Goal: Task Accomplishment & Management: Use online tool/utility

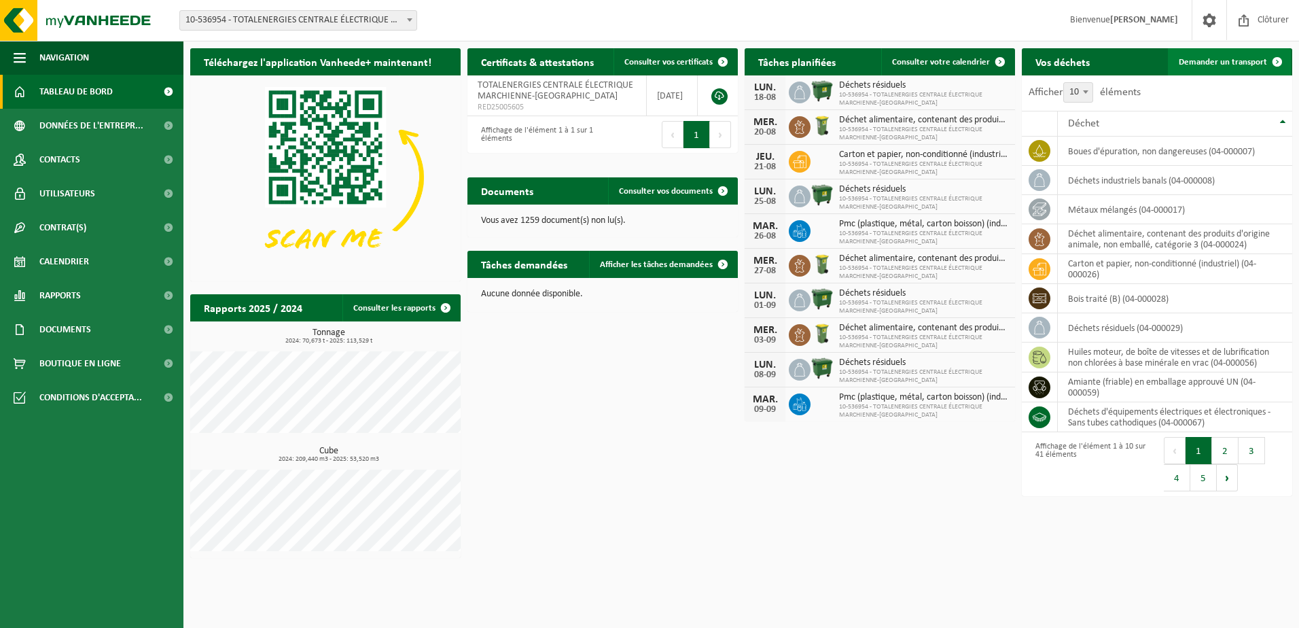
click at [1233, 63] on span "Demander un transport" at bounding box center [1223, 62] width 88 height 9
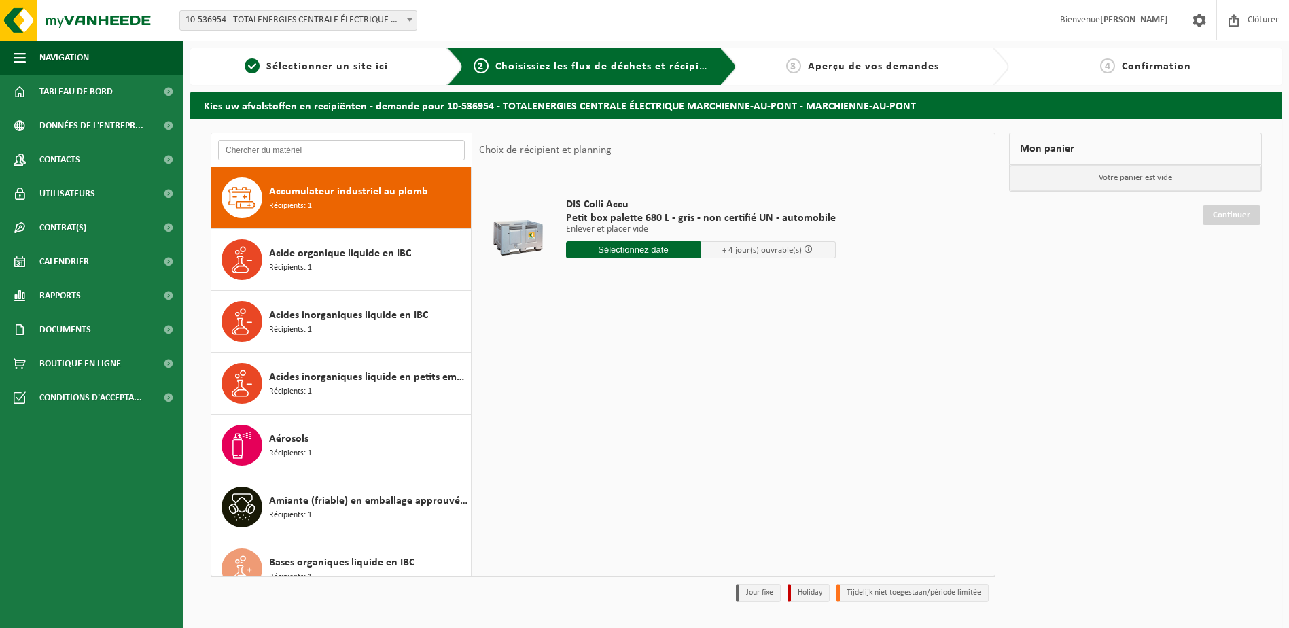
click at [283, 147] on input "text" at bounding box center [341, 150] width 247 height 20
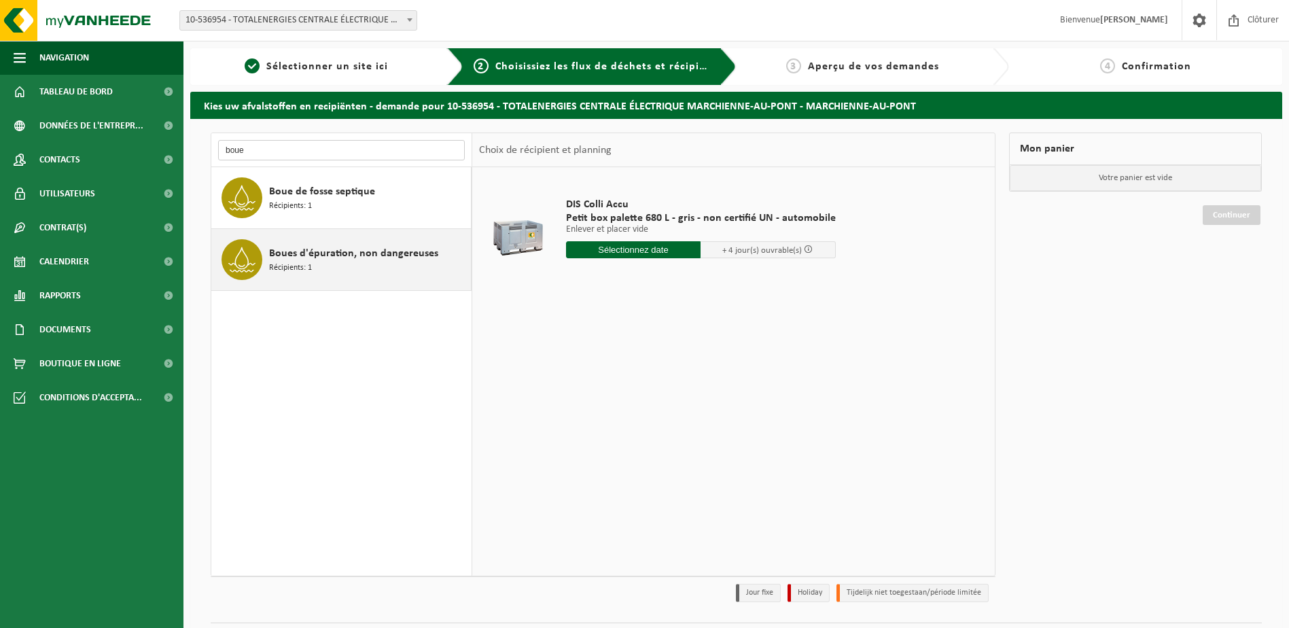
type input "boue"
click at [349, 255] on span "Boues d'épuration, non dangereuses" at bounding box center [353, 253] width 169 height 16
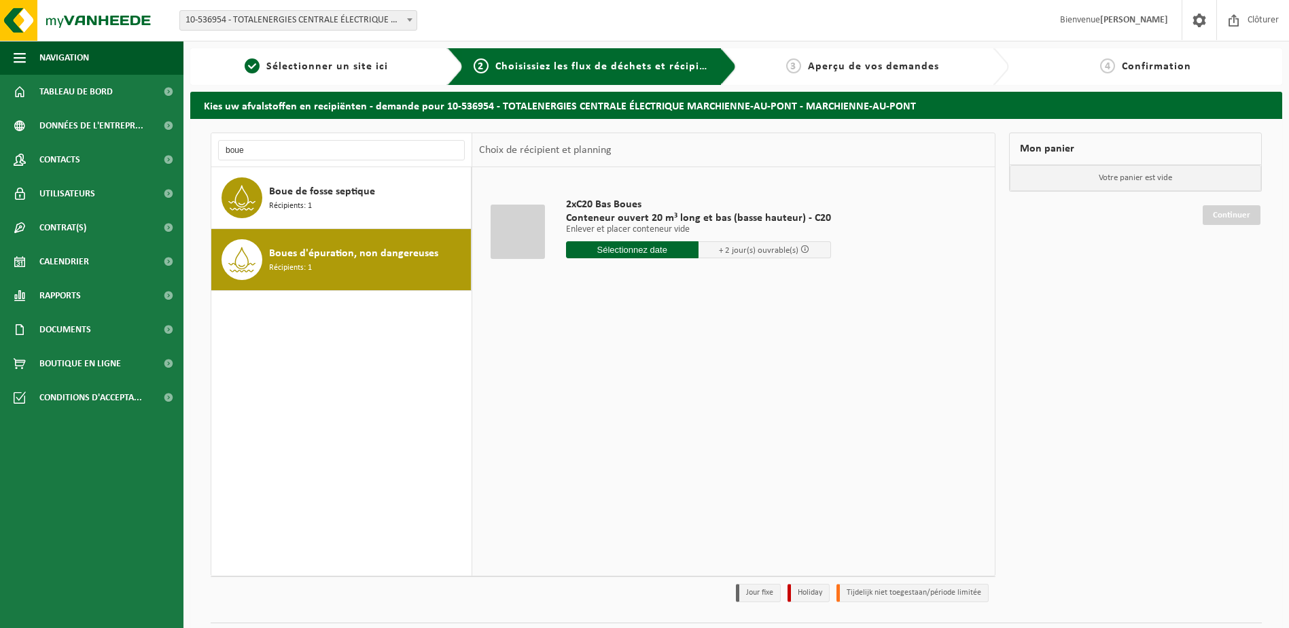
click at [675, 297] on table "2xC20 Bas Boues Conteneur ouvert 20 m³ long et bas (basse hauteur) - C20 Enleve…" at bounding box center [733, 234] width 522 height 135
click at [656, 251] on input "text" at bounding box center [632, 249] width 132 height 17
click at [624, 393] on div "20" at bounding box center [626, 392] width 24 height 22
type input "à partir de [DATE]"
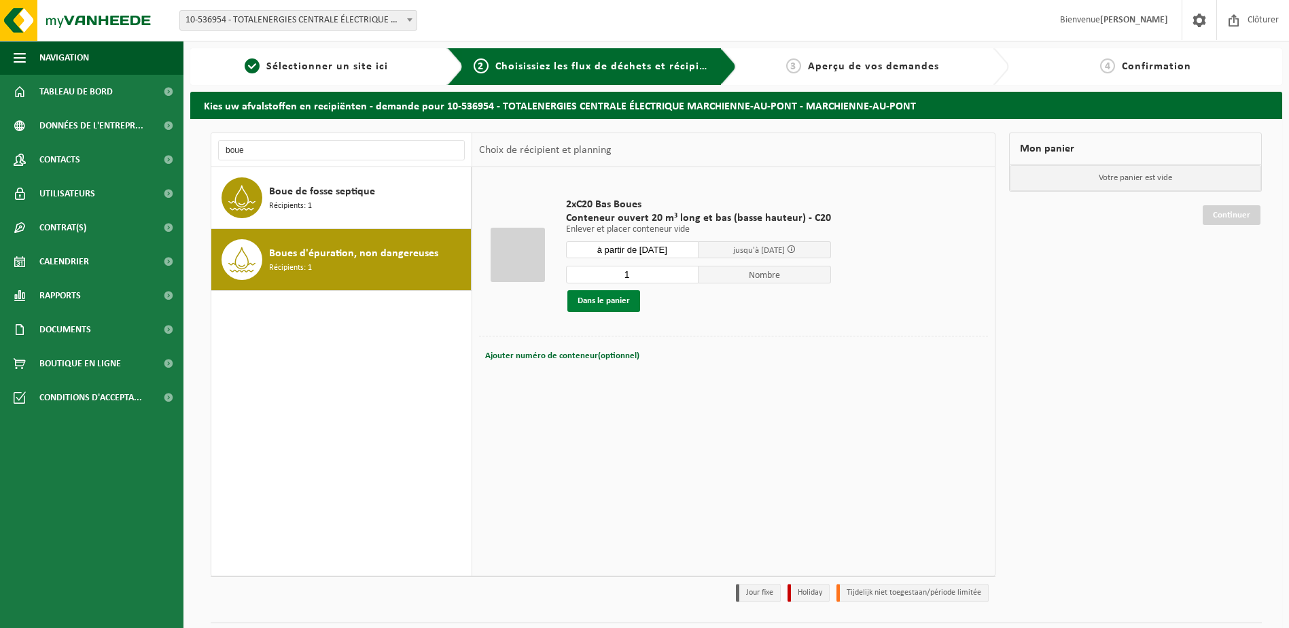
click at [616, 302] on button "Dans le panier" at bounding box center [603, 301] width 73 height 22
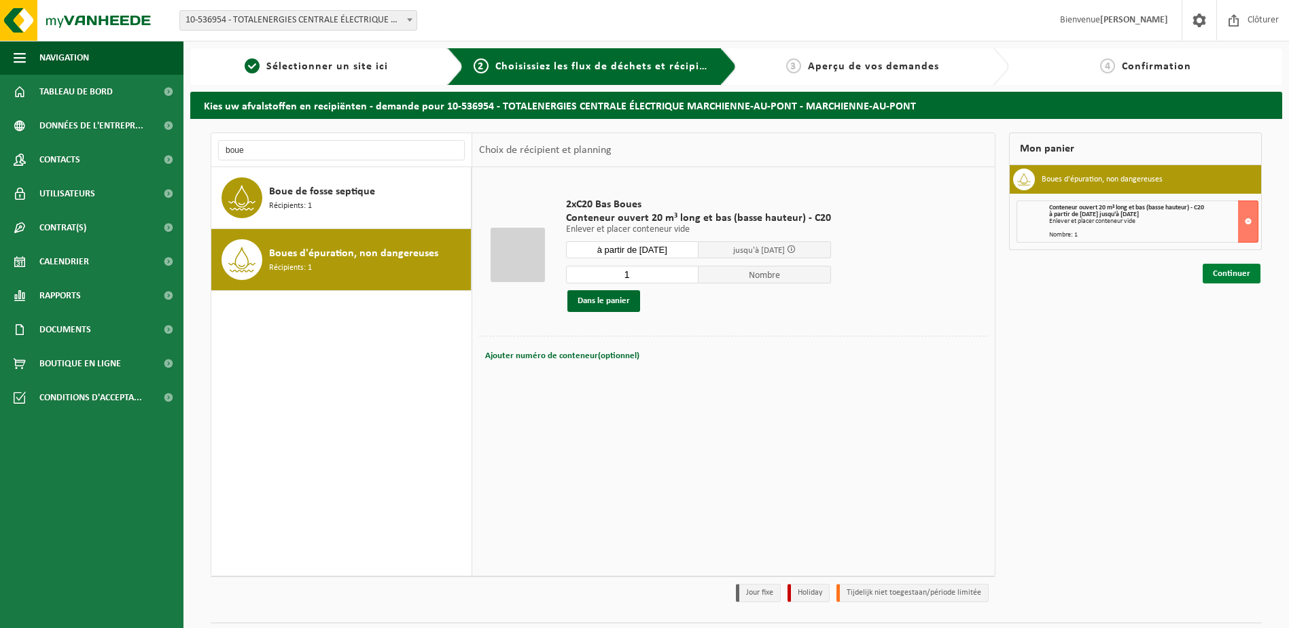
click at [1233, 278] on link "Continuer" at bounding box center [1232, 274] width 58 height 20
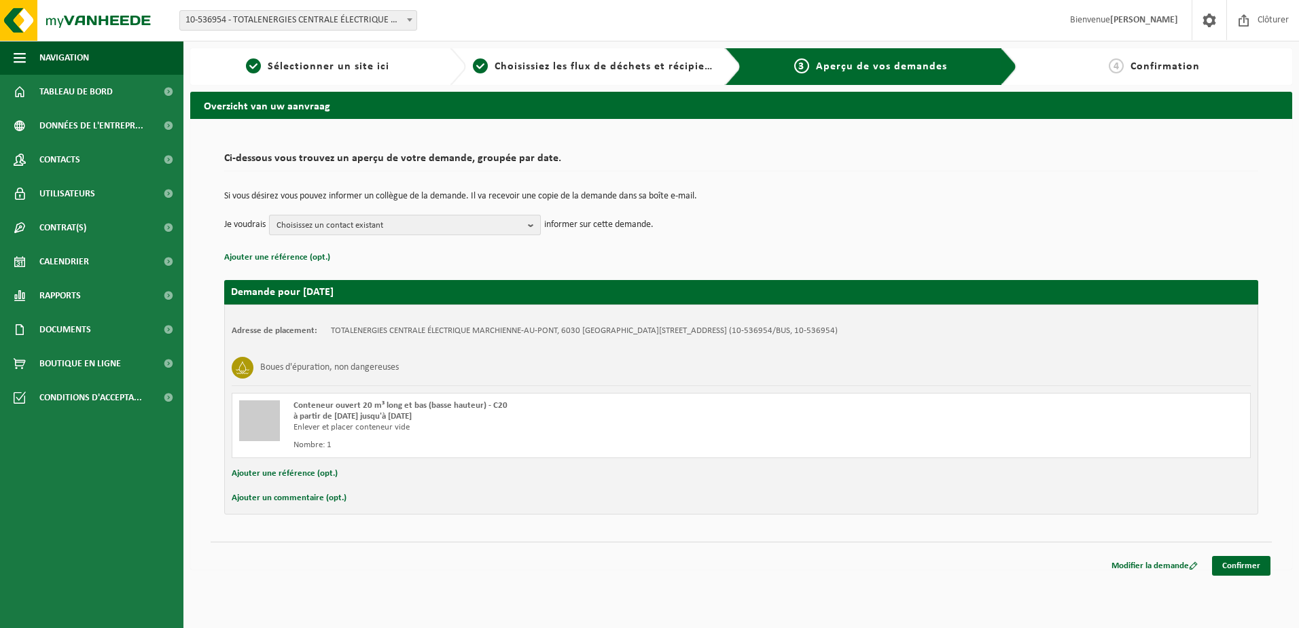
click at [338, 224] on span "Choisissez un contact existant" at bounding box center [400, 225] width 246 height 20
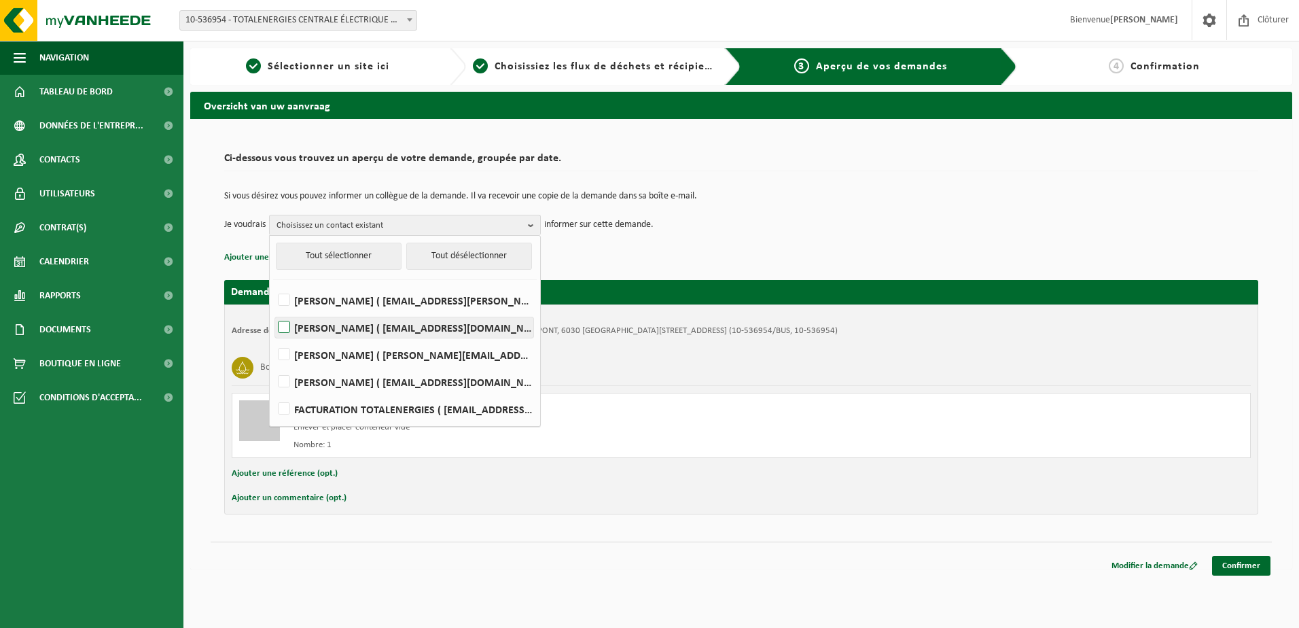
click at [338, 327] on label "Célia Heub ( celia.heub@totalenergies.com )" at bounding box center [404, 327] width 258 height 20
click at [273, 310] on input "Célia Heub ( celia.heub@totalenergies.com )" at bounding box center [272, 310] width 1 height 1
checkbox input "true"
click at [745, 229] on td "Je voudrais Célia Heub Tout sélectionner Tout désélectionner Marc Claude ( marc…" at bounding box center [741, 225] width 1034 height 20
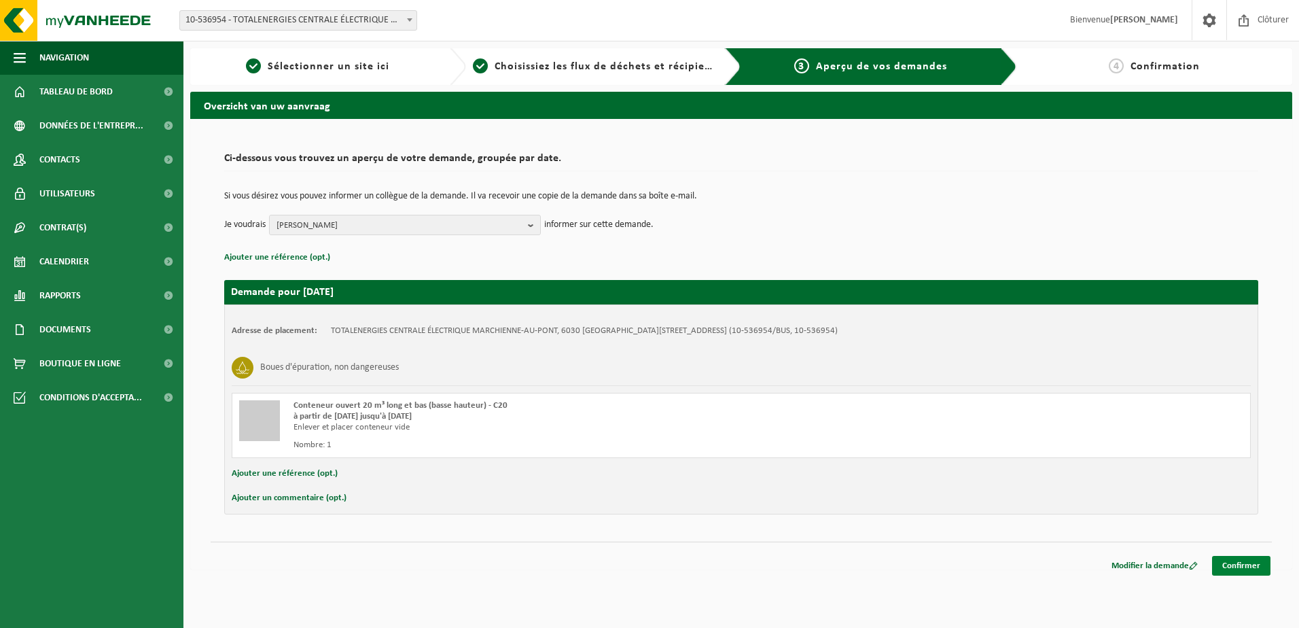
click at [1245, 566] on link "Confirmer" at bounding box center [1241, 566] width 58 height 20
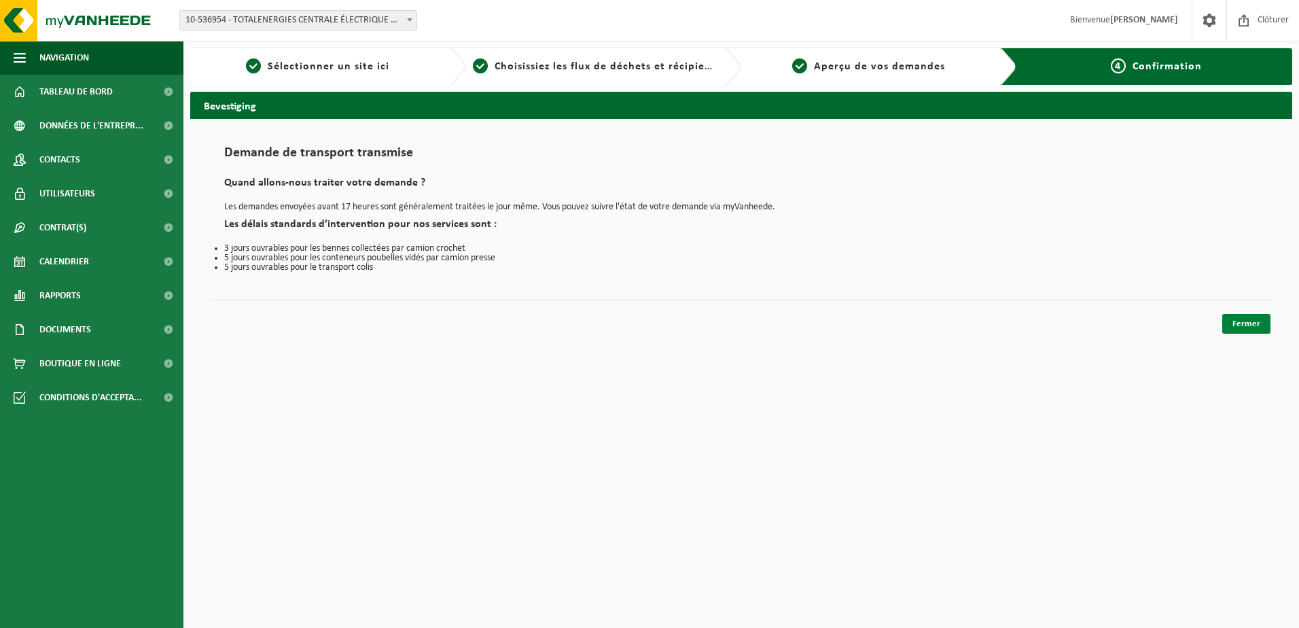
click at [1256, 326] on link "Fermer" at bounding box center [1246, 324] width 48 height 20
